Goal: Transaction & Acquisition: Purchase product/service

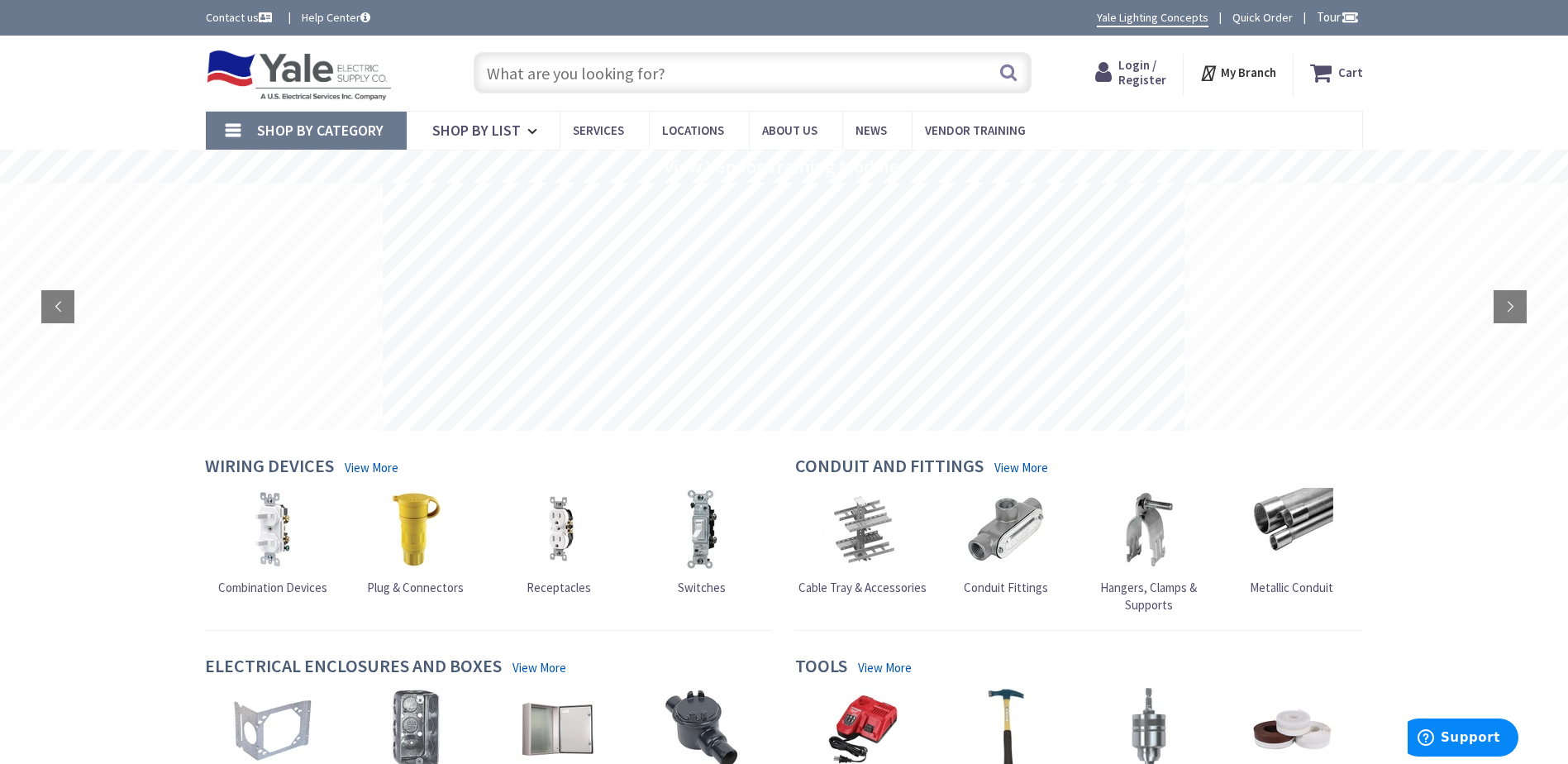
click at [1131, 69] on span "Login / Register" at bounding box center [1142, 72] width 48 height 30
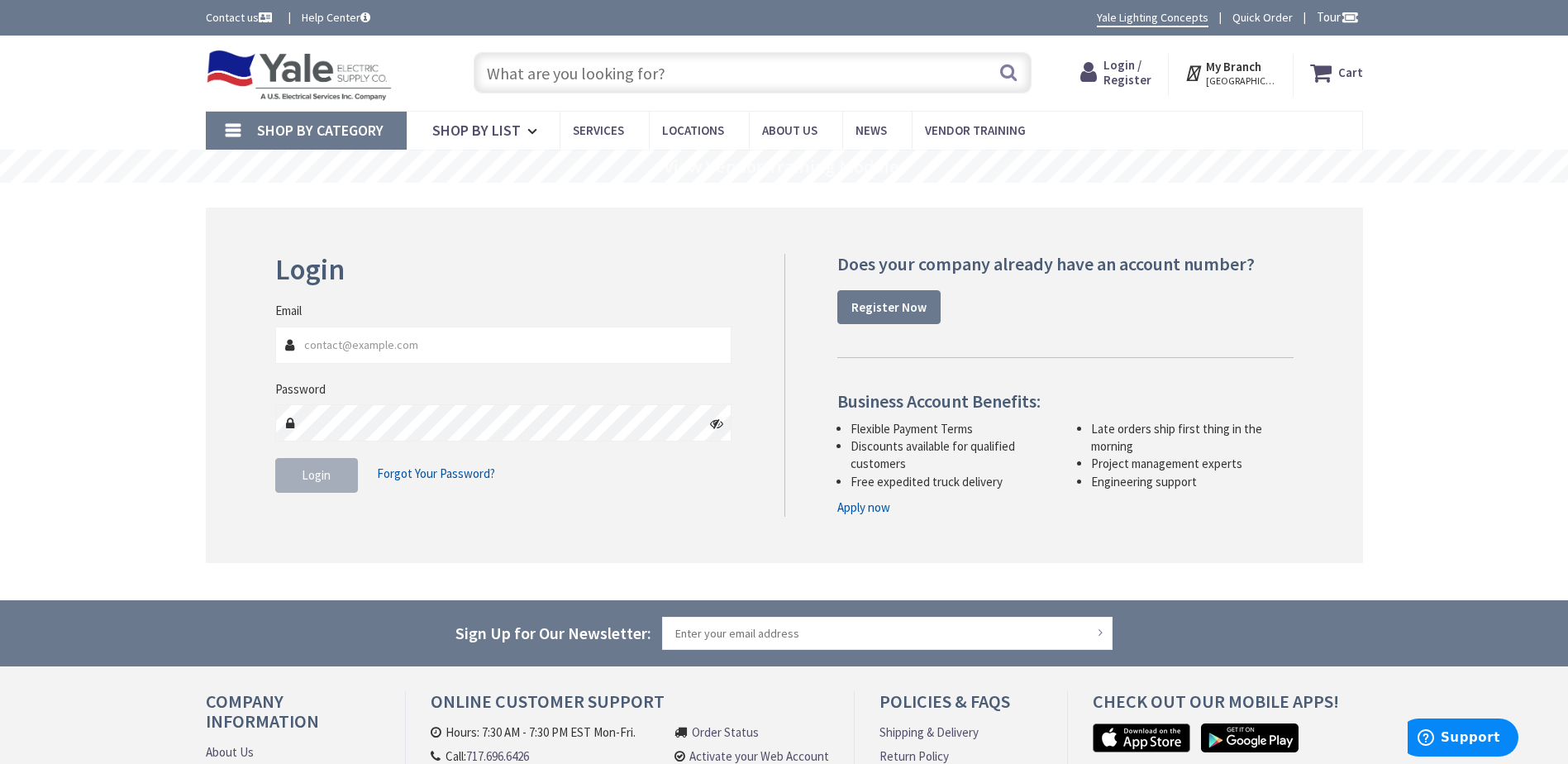
type input "Tim@Groffs.com"
click at [315, 481] on span "Login" at bounding box center [316, 475] width 29 height 16
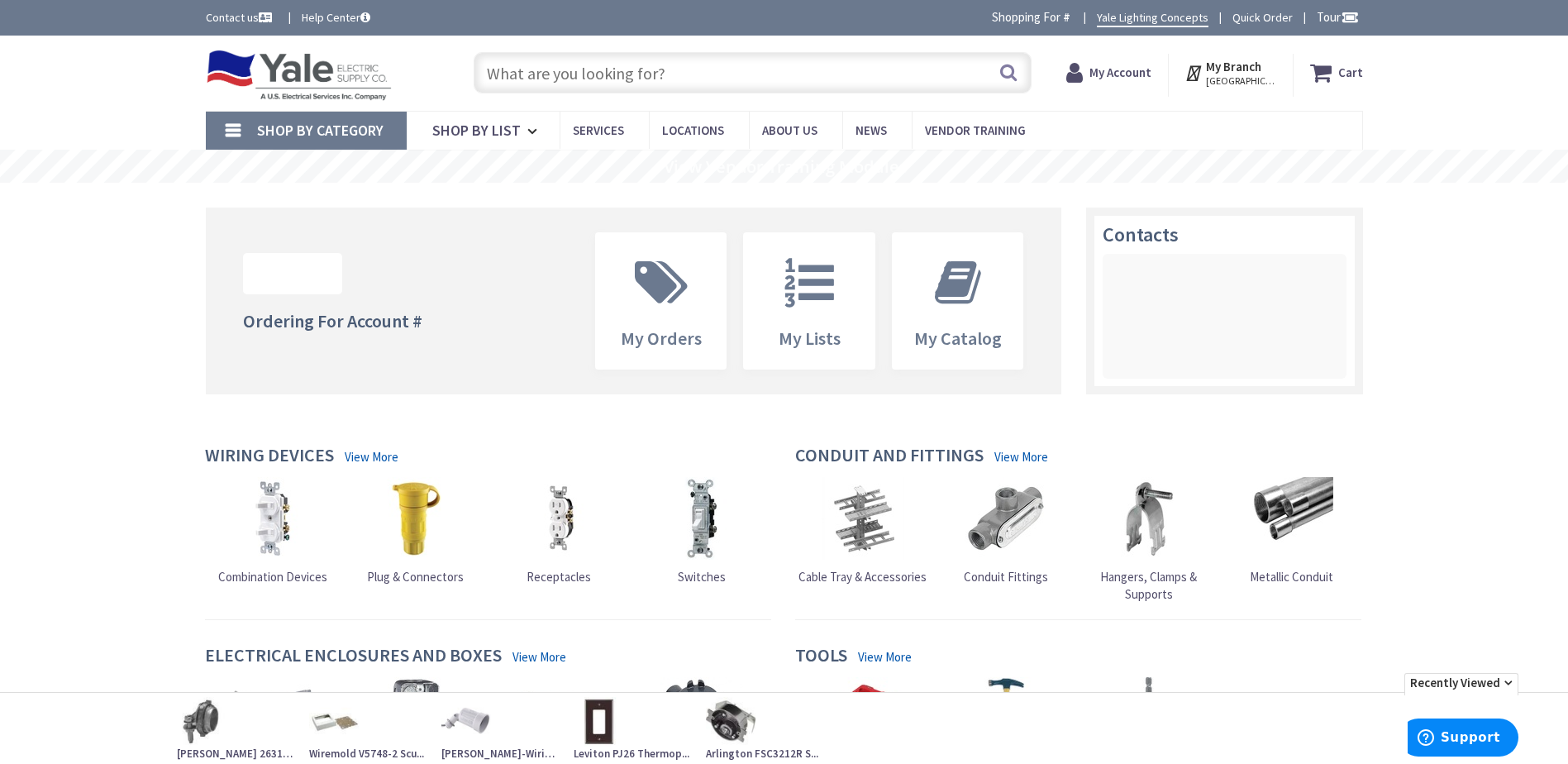
click at [489, 72] on input "text" at bounding box center [752, 73] width 558 height 42
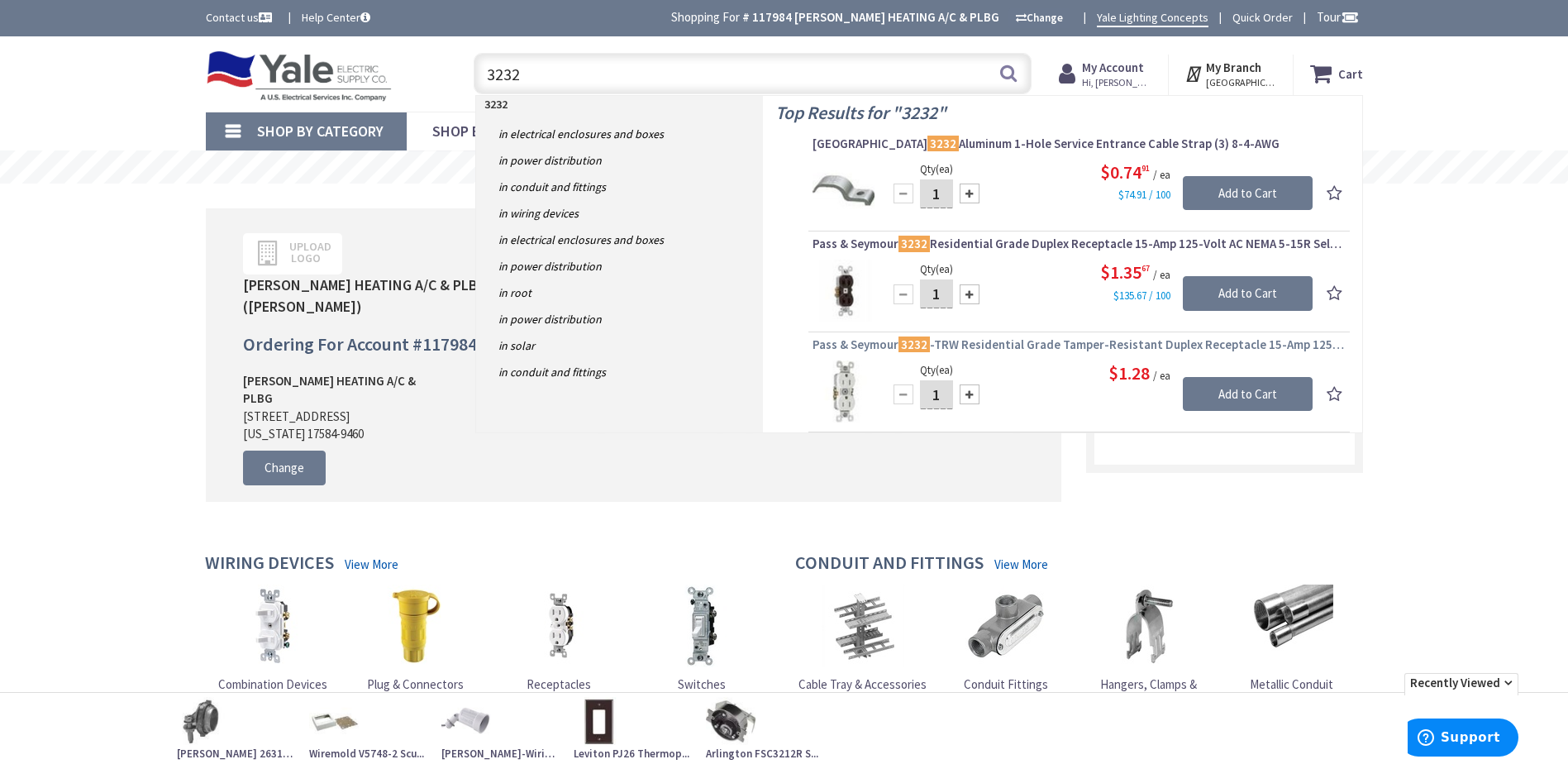
type input "3232"
click at [911, 346] on mark "3232" at bounding box center [915, 345] width 31 height 21
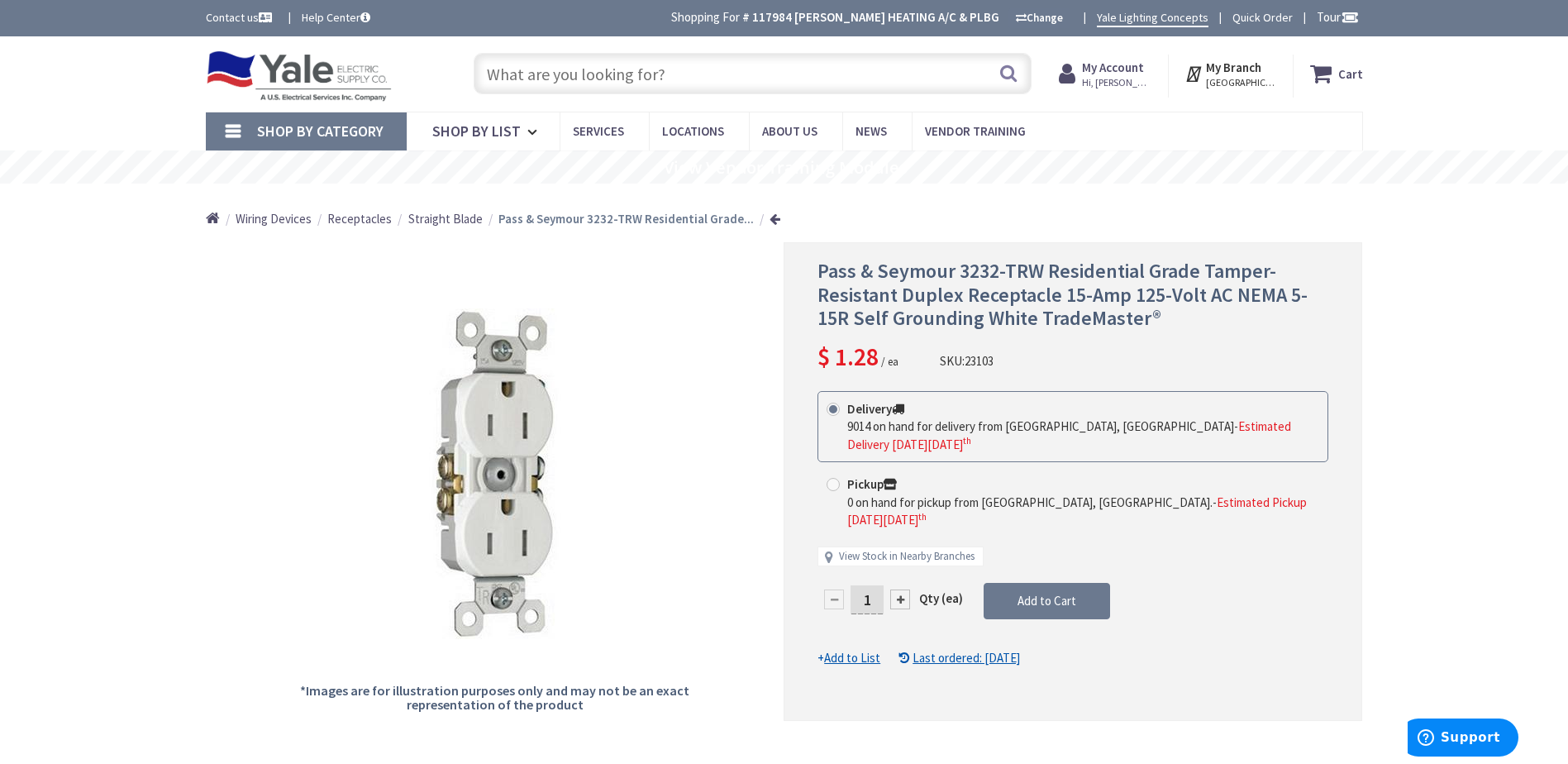
click at [1121, 77] on span "Hi, Tim" at bounding box center [1117, 82] width 70 height 13
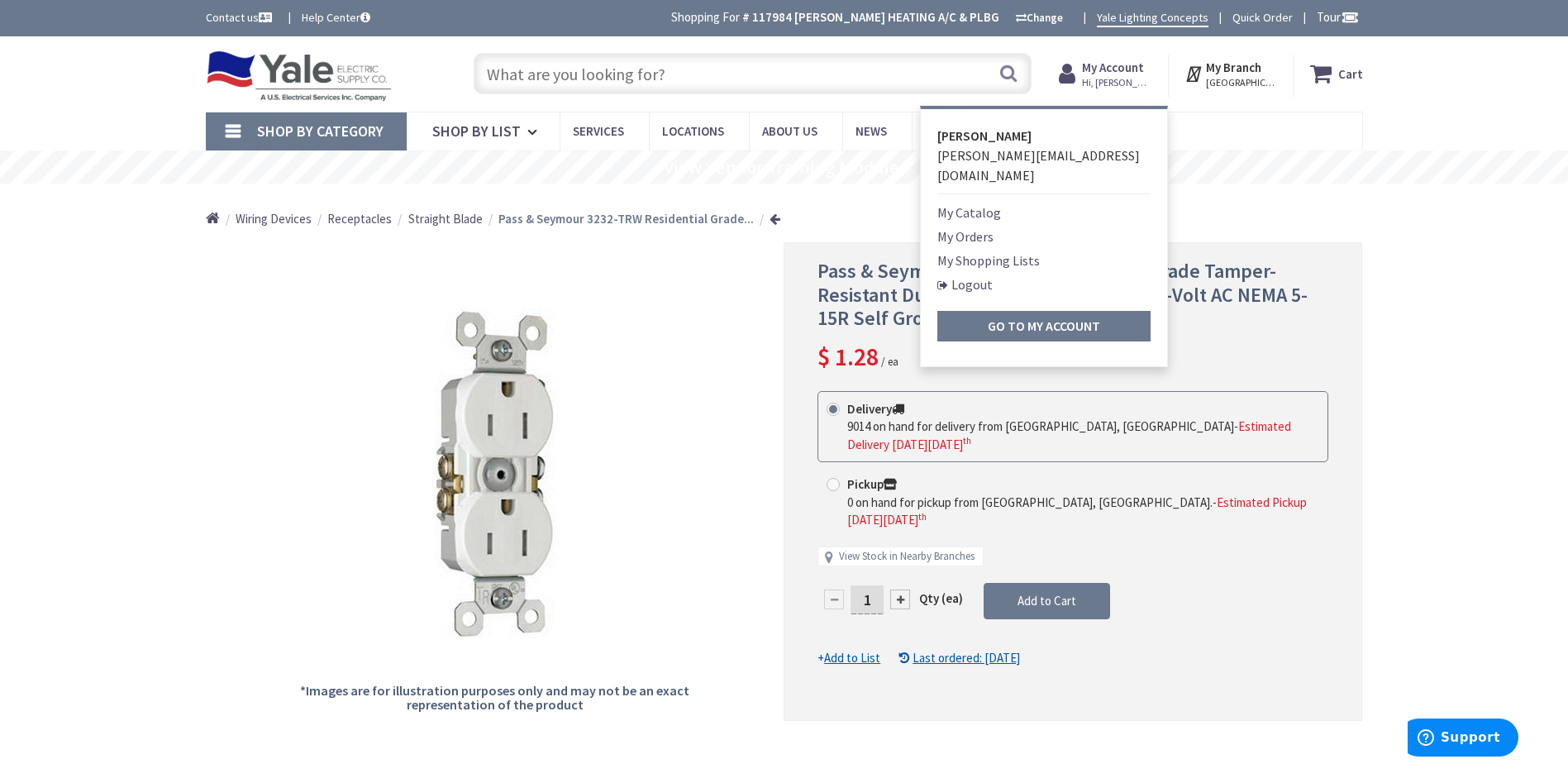
click at [963, 274] on link "Logout" at bounding box center [965, 284] width 56 height 20
